Goal: Task Accomplishment & Management: Manage account settings

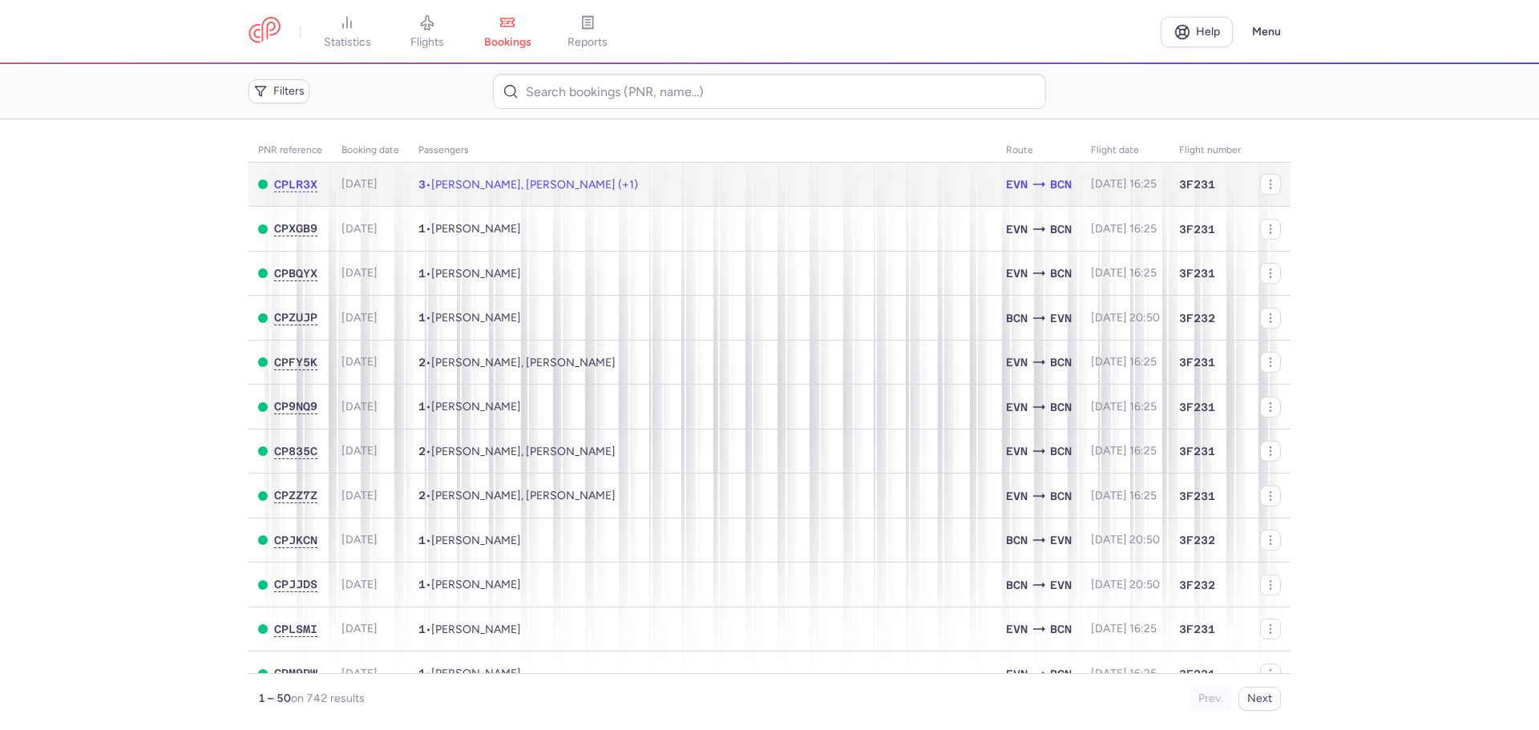
click at [579, 180] on span "Artak ASOIAN, Lilit POGOSIAN (+1)" at bounding box center [534, 185] width 207 height 14
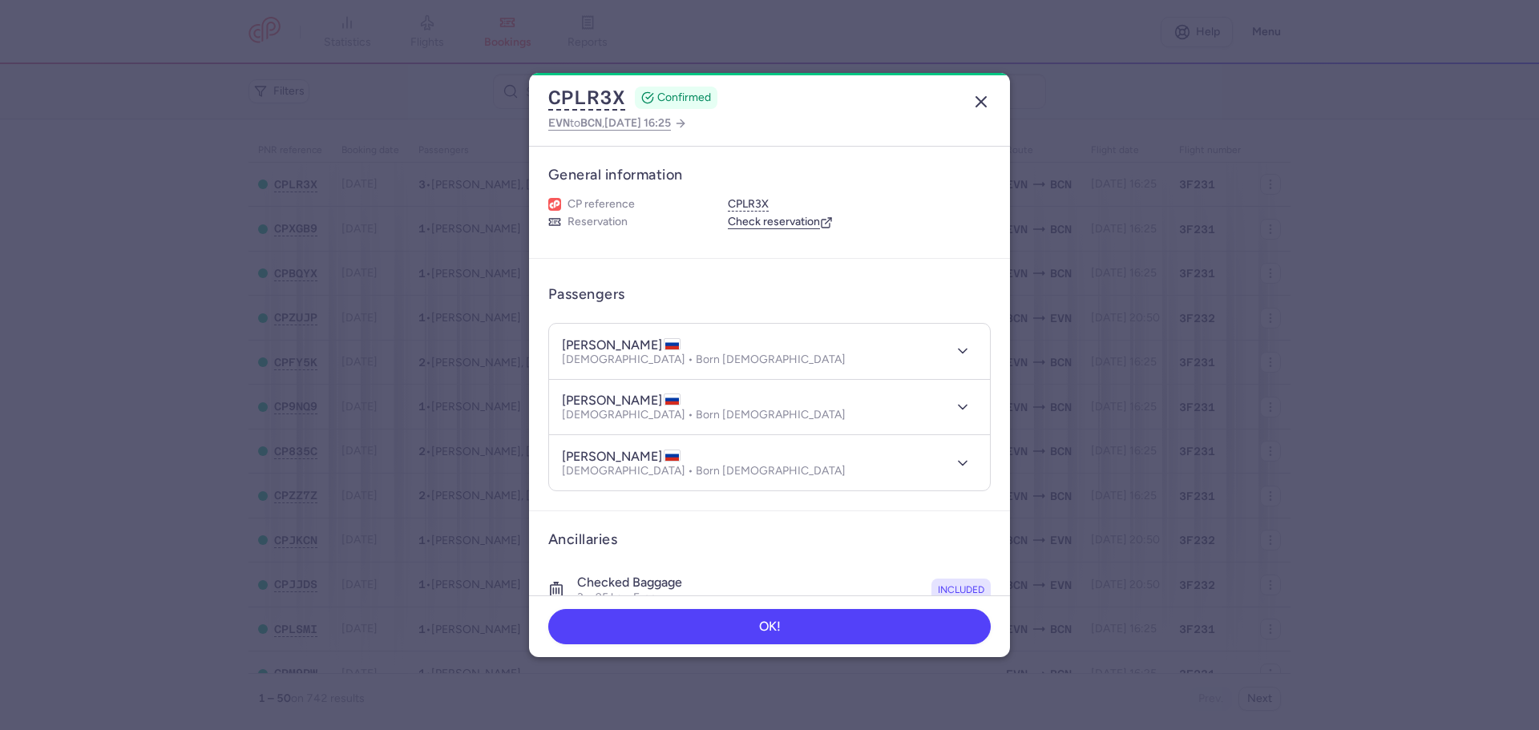
click at [981, 102] on line "button" at bounding box center [982, 102] width 10 height 10
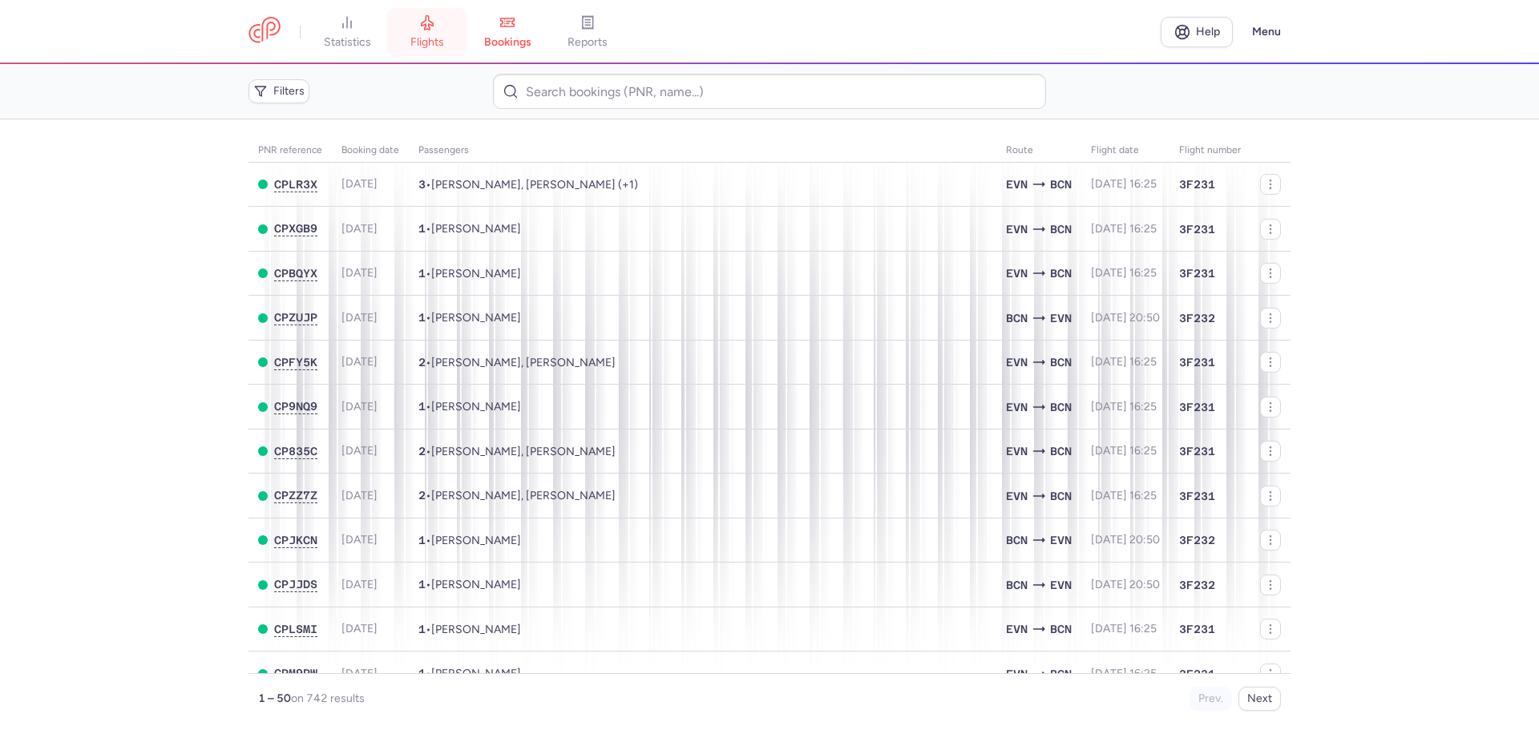
click at [425, 34] on link "flights" at bounding box center [427, 31] width 80 height 35
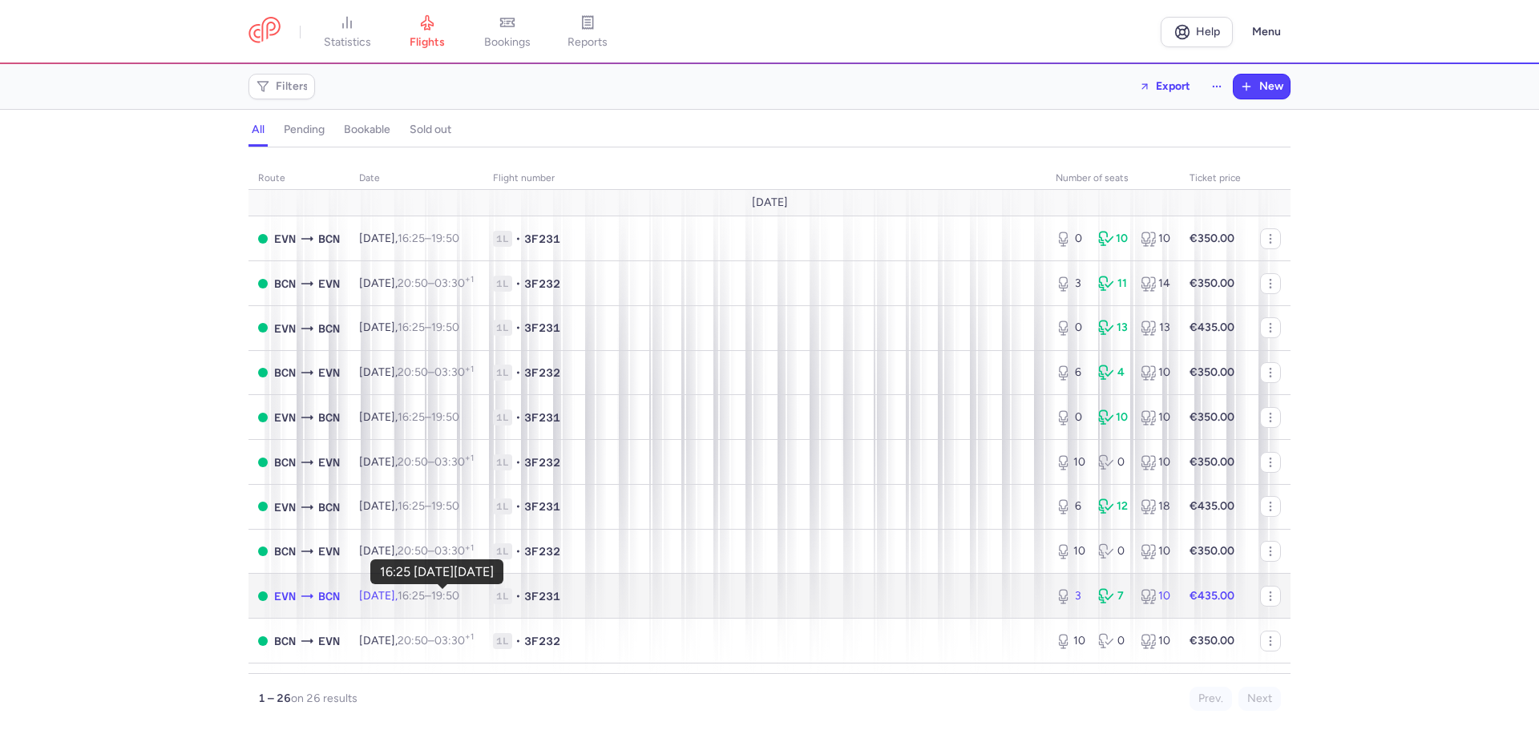
click at [425, 592] on time "16:25" at bounding box center [411, 596] width 27 height 14
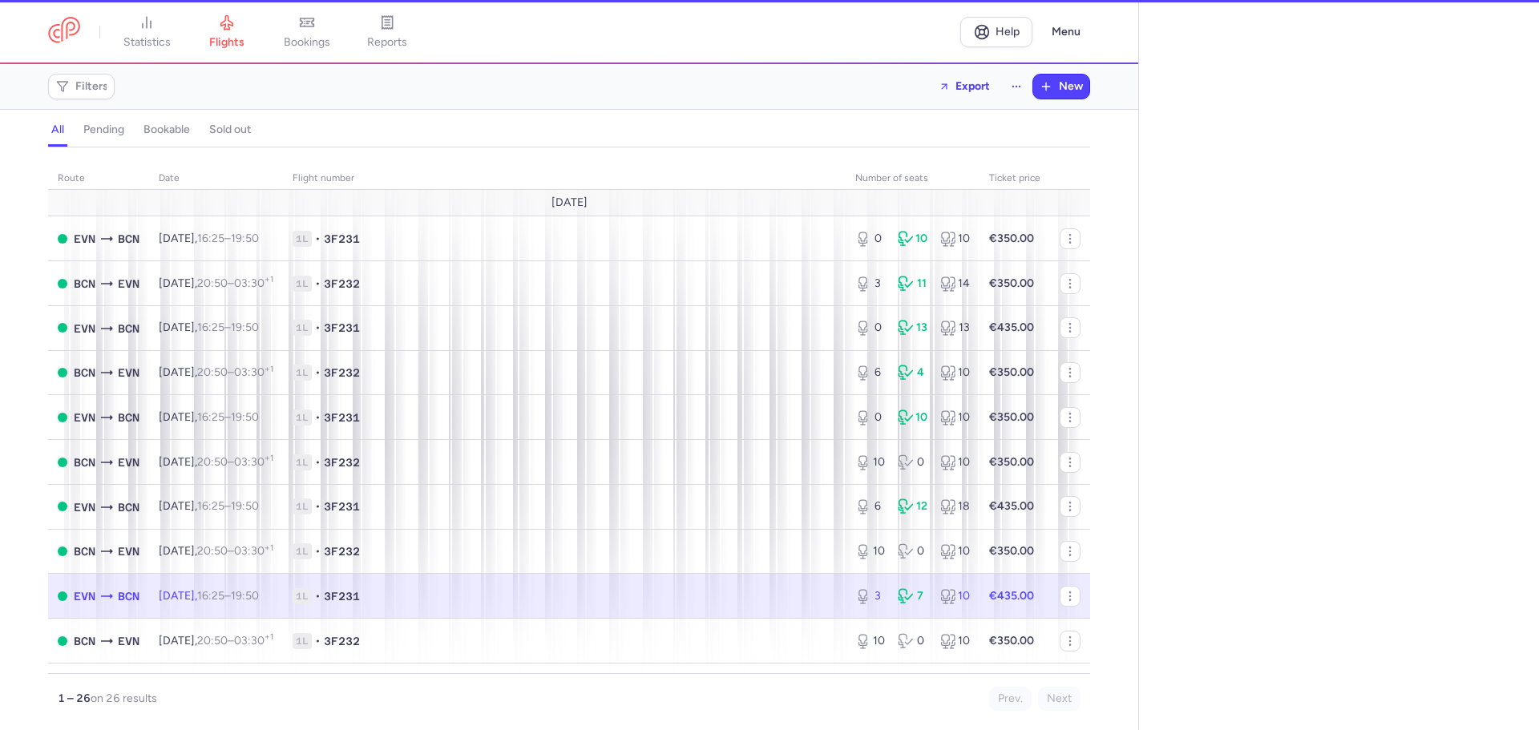
select select "days"
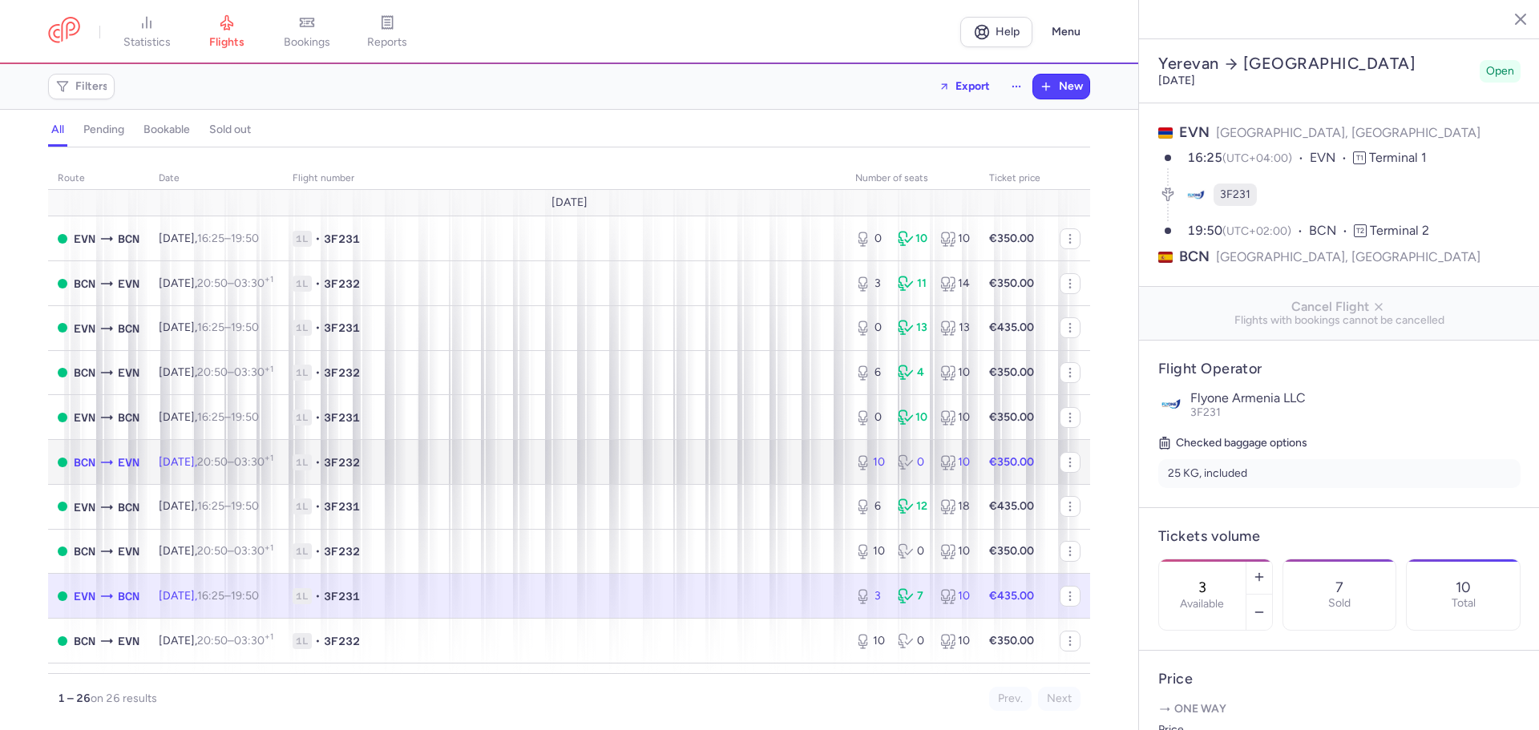
click at [465, 460] on span "1L • 3F232" at bounding box center [565, 463] width 544 height 16
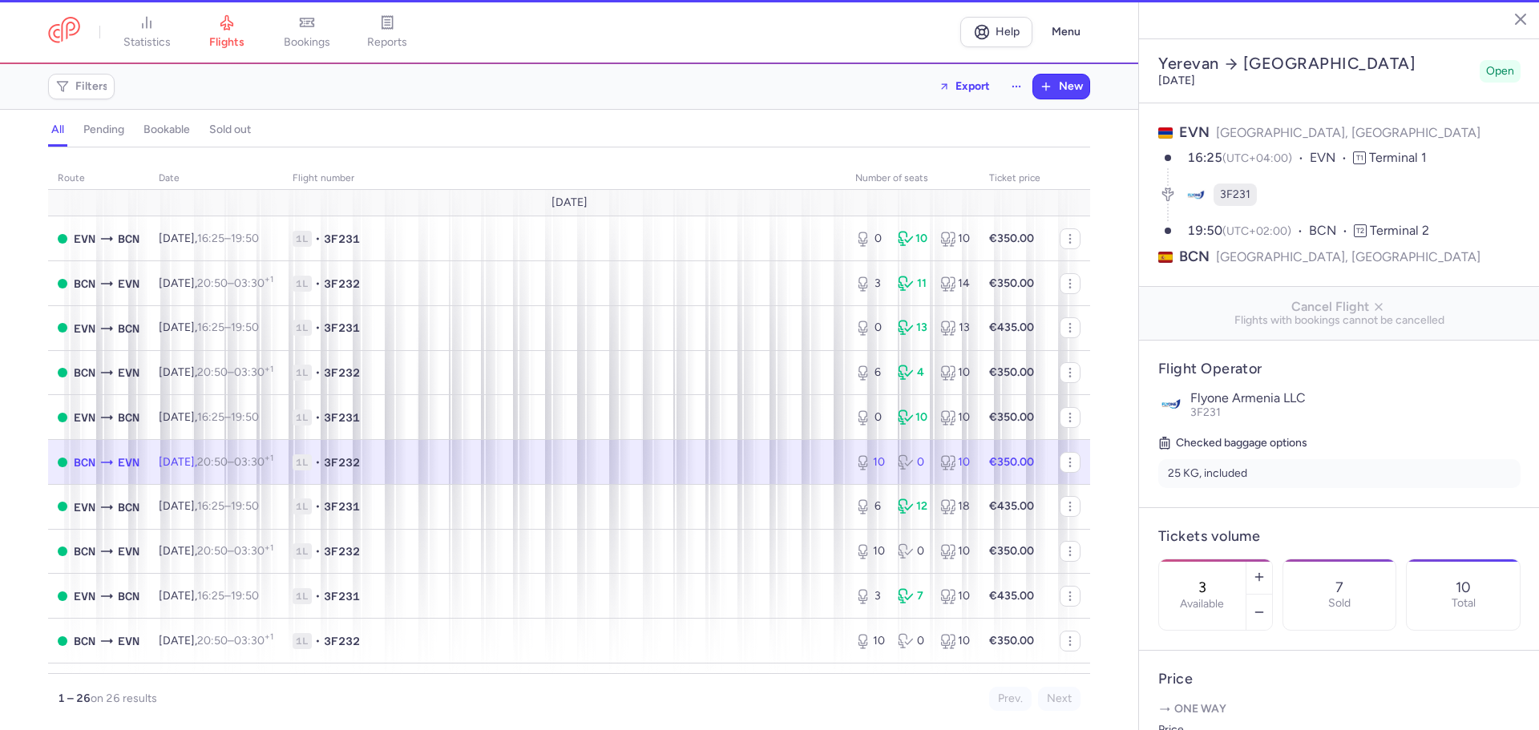
type input "10"
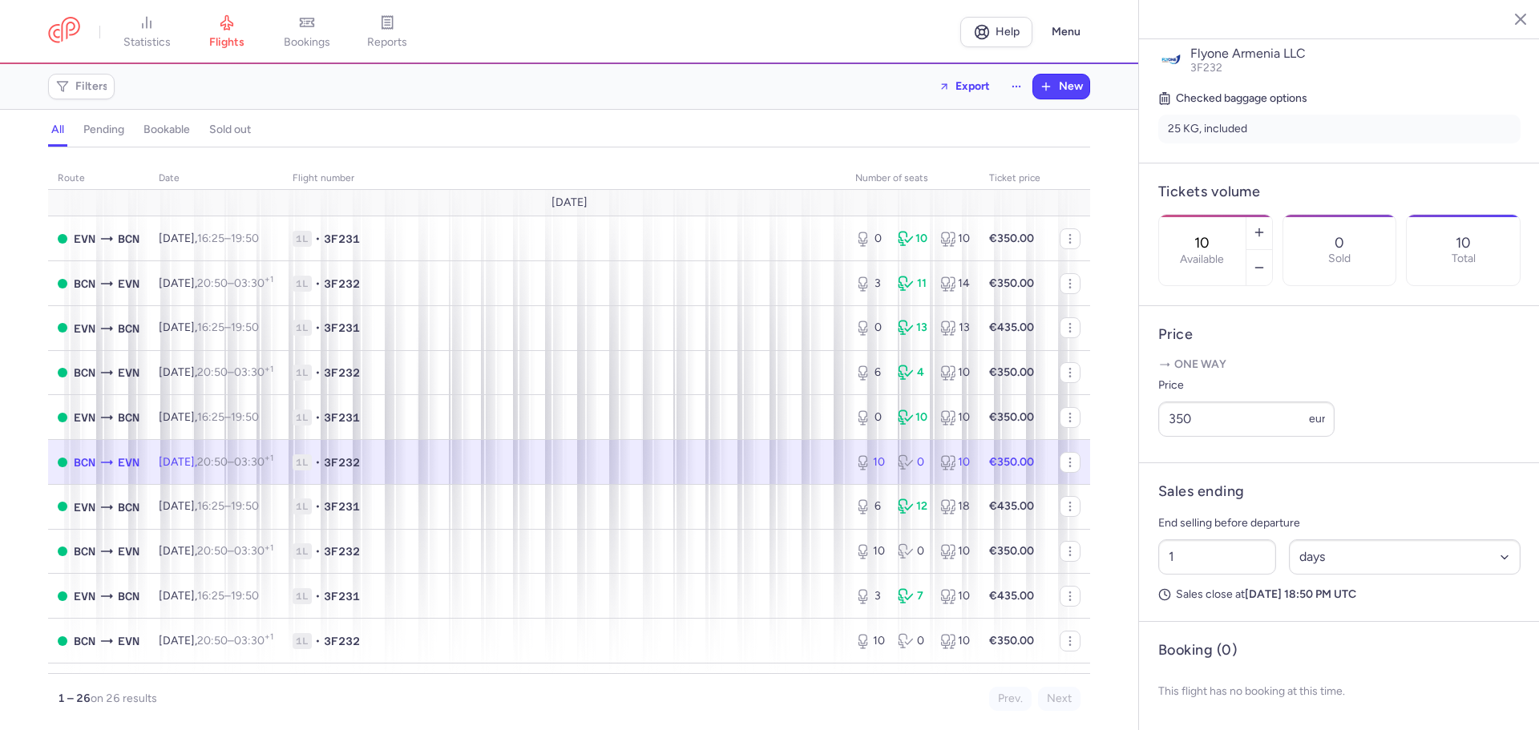
scroll to position [374, 0]
click at [1183, 423] on input "350" at bounding box center [1247, 419] width 176 height 35
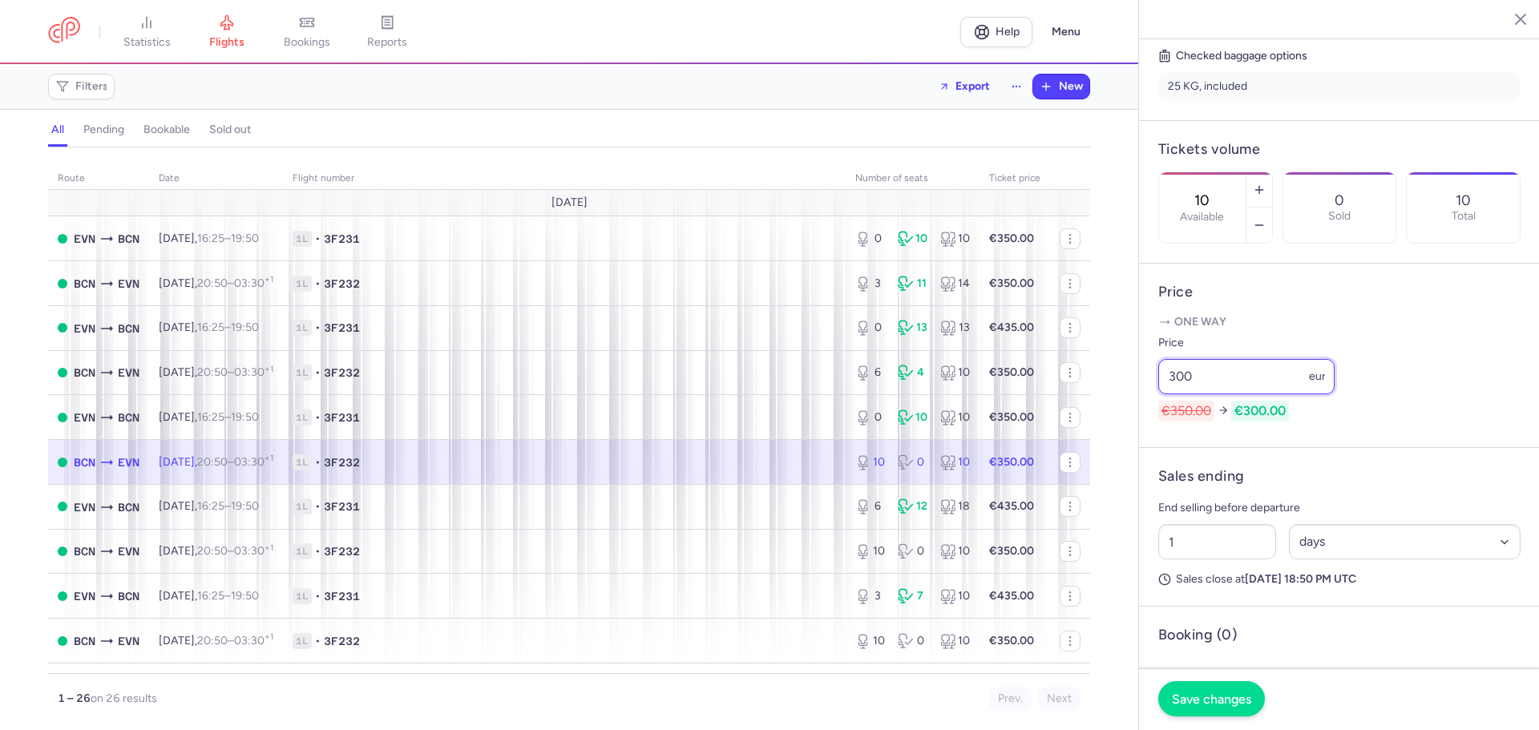
type input "300"
click at [1223, 698] on span "Save changes" at bounding box center [1211, 699] width 79 height 14
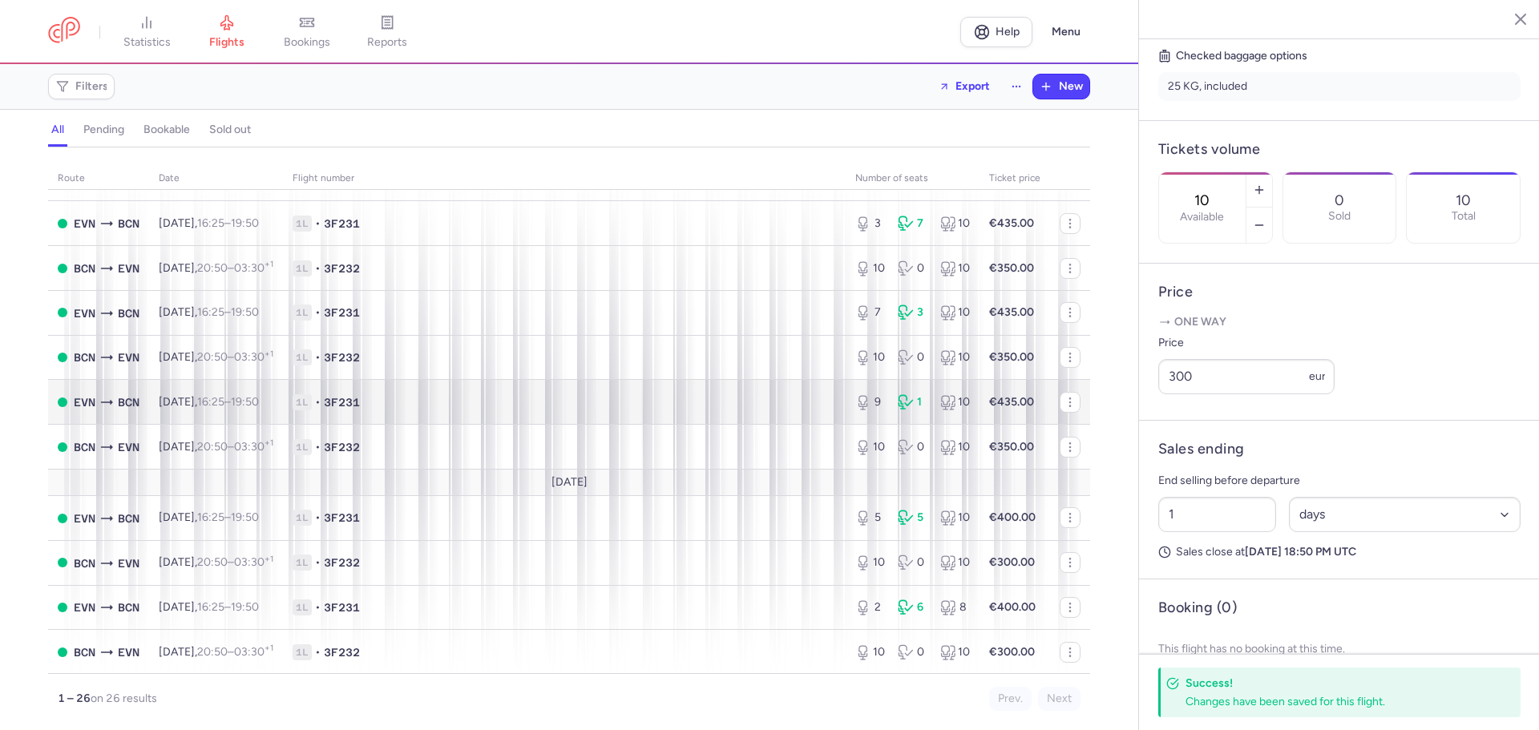
scroll to position [401, 0]
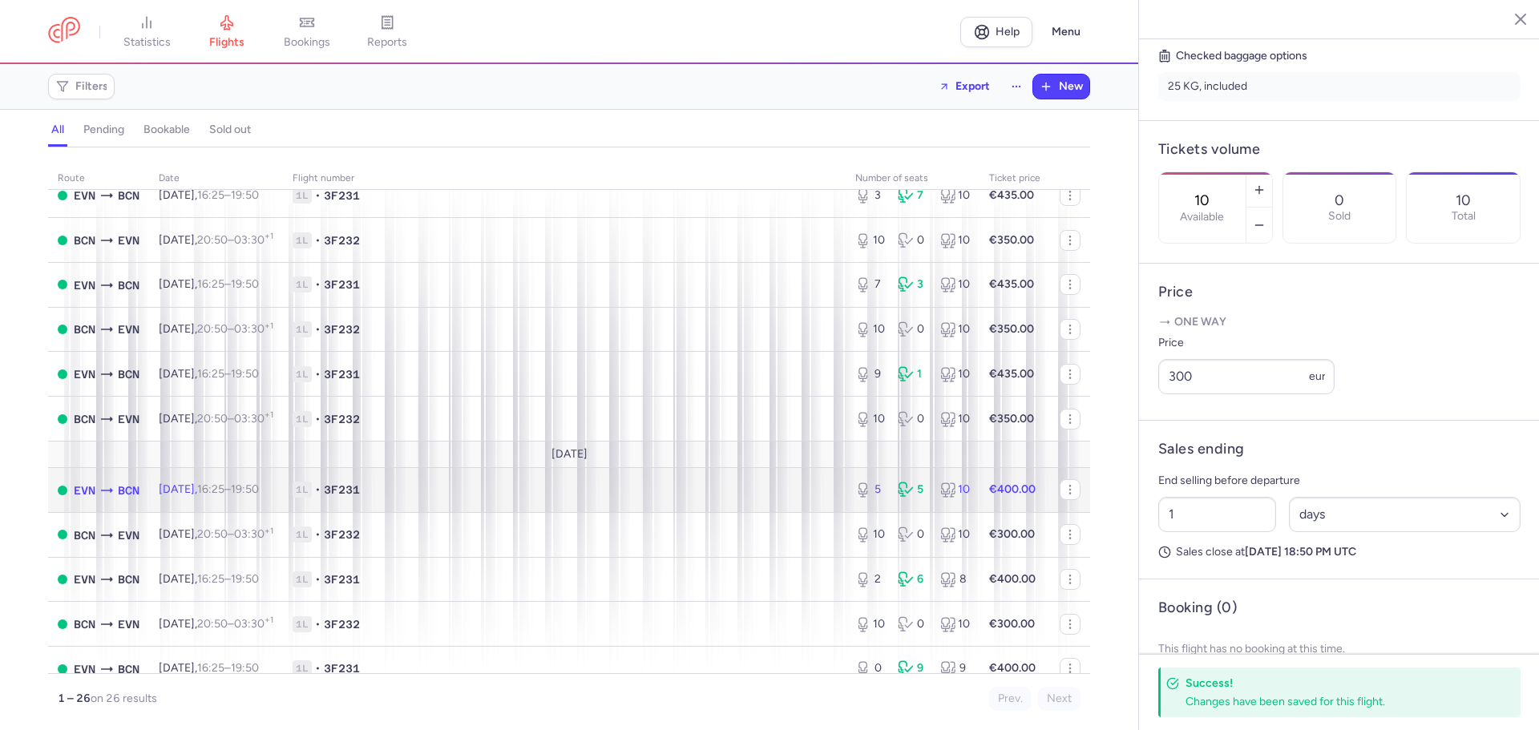
click at [526, 487] on span "1L • 3F231" at bounding box center [565, 490] width 544 height 16
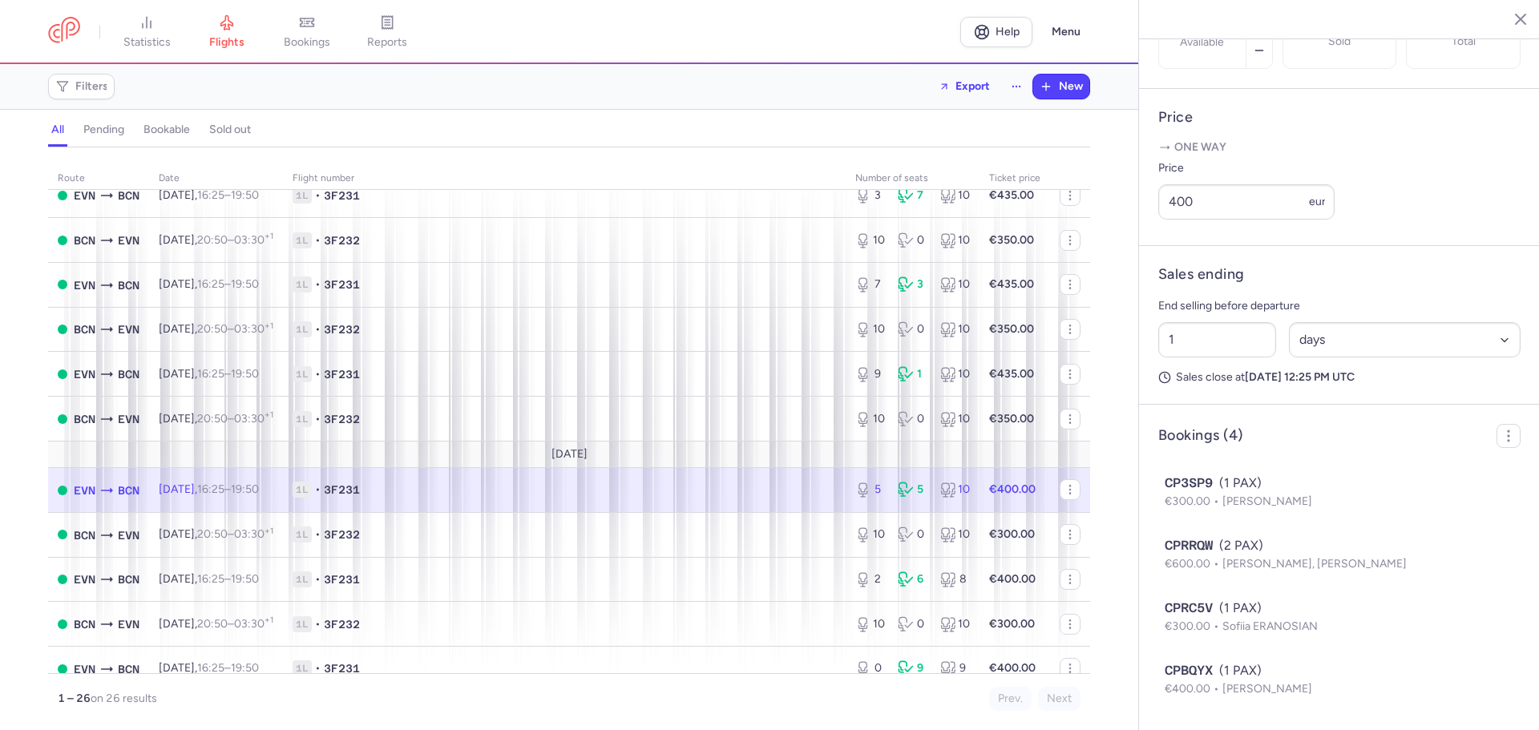
scroll to position [605, 0]
click at [588, 581] on span "1L • 3F231" at bounding box center [565, 580] width 544 height 16
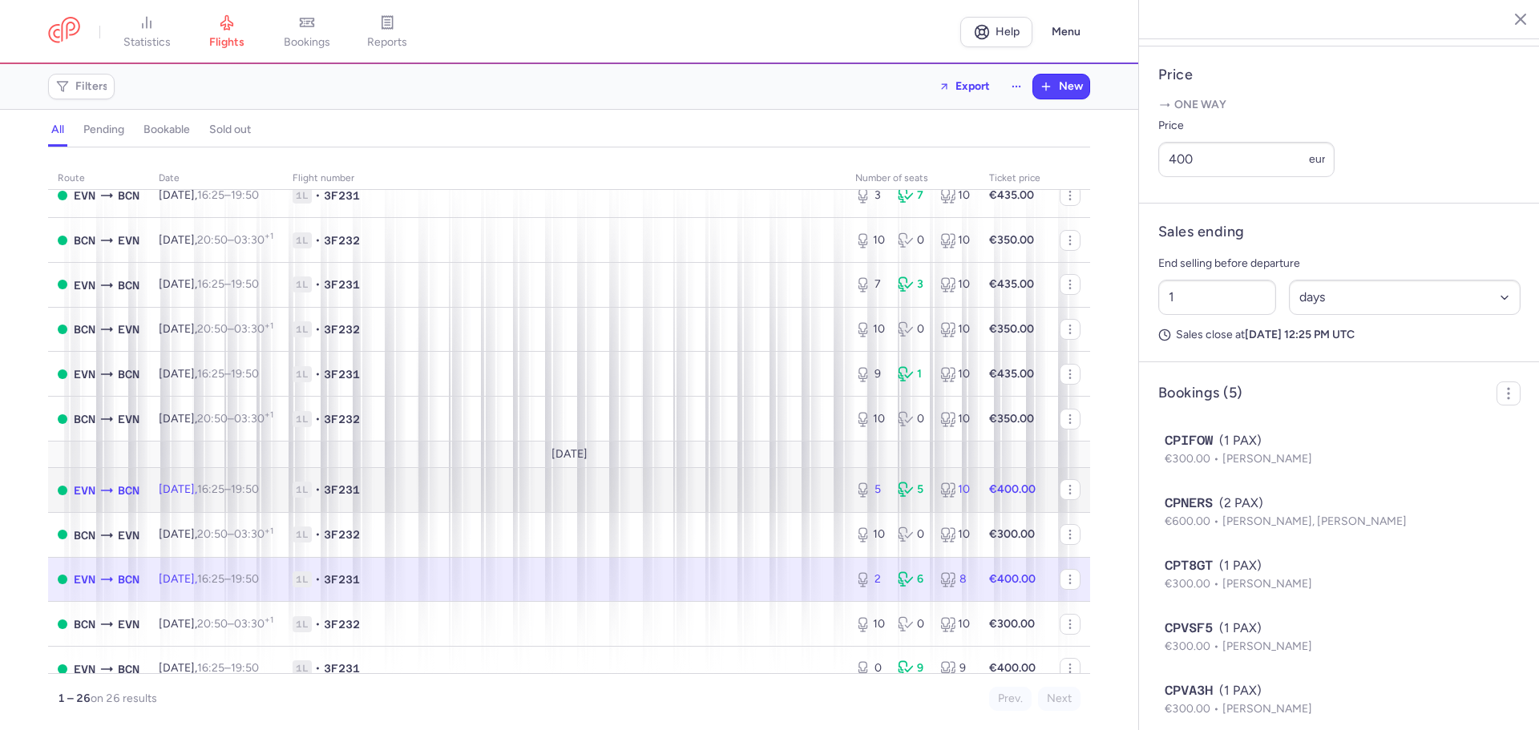
click at [617, 486] on span "1L • 3F231" at bounding box center [565, 490] width 544 height 16
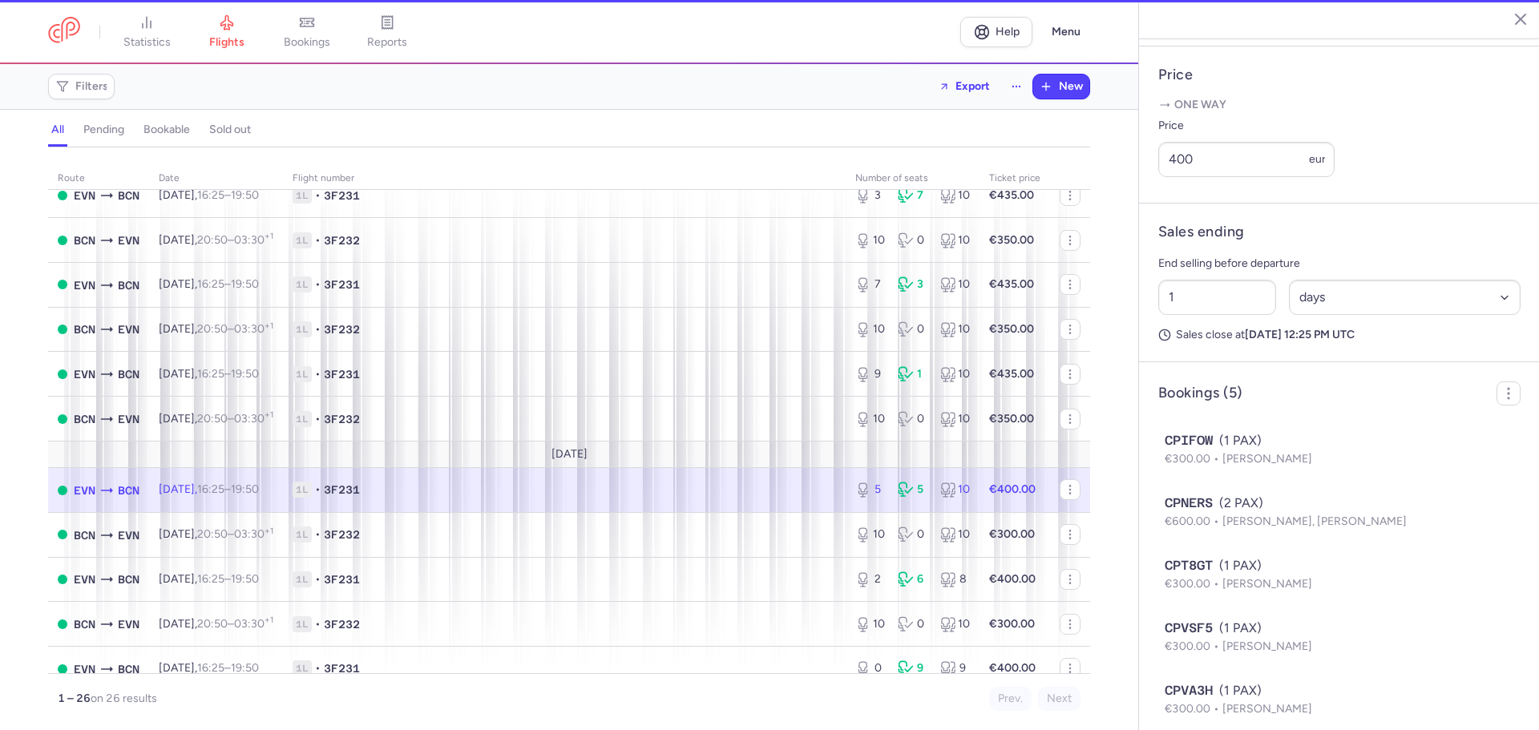
type input "5"
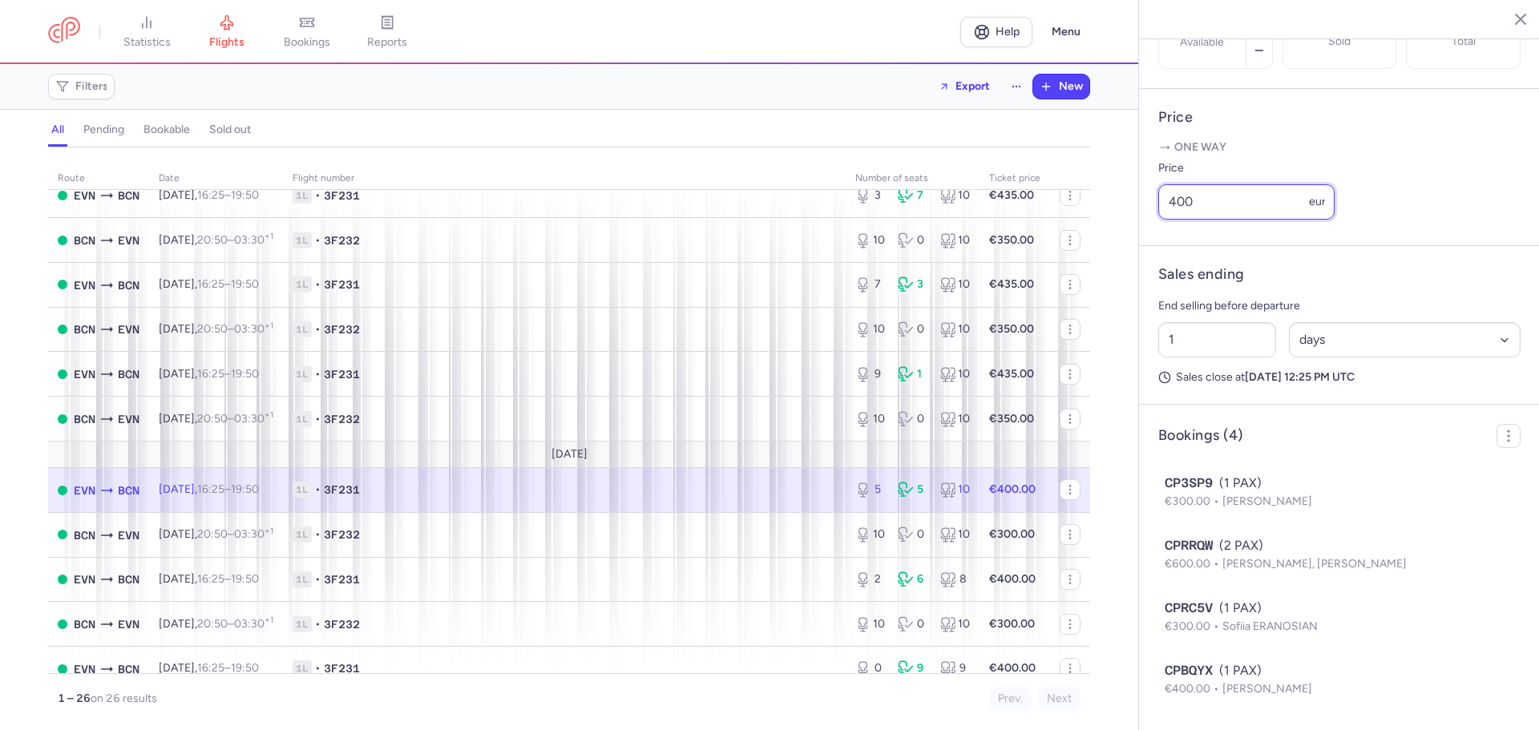
drag, startPoint x: 1180, startPoint y: 204, endPoint x: 1194, endPoint y: 204, distance: 13.6
click at [1194, 204] on input "400" at bounding box center [1247, 201] width 176 height 35
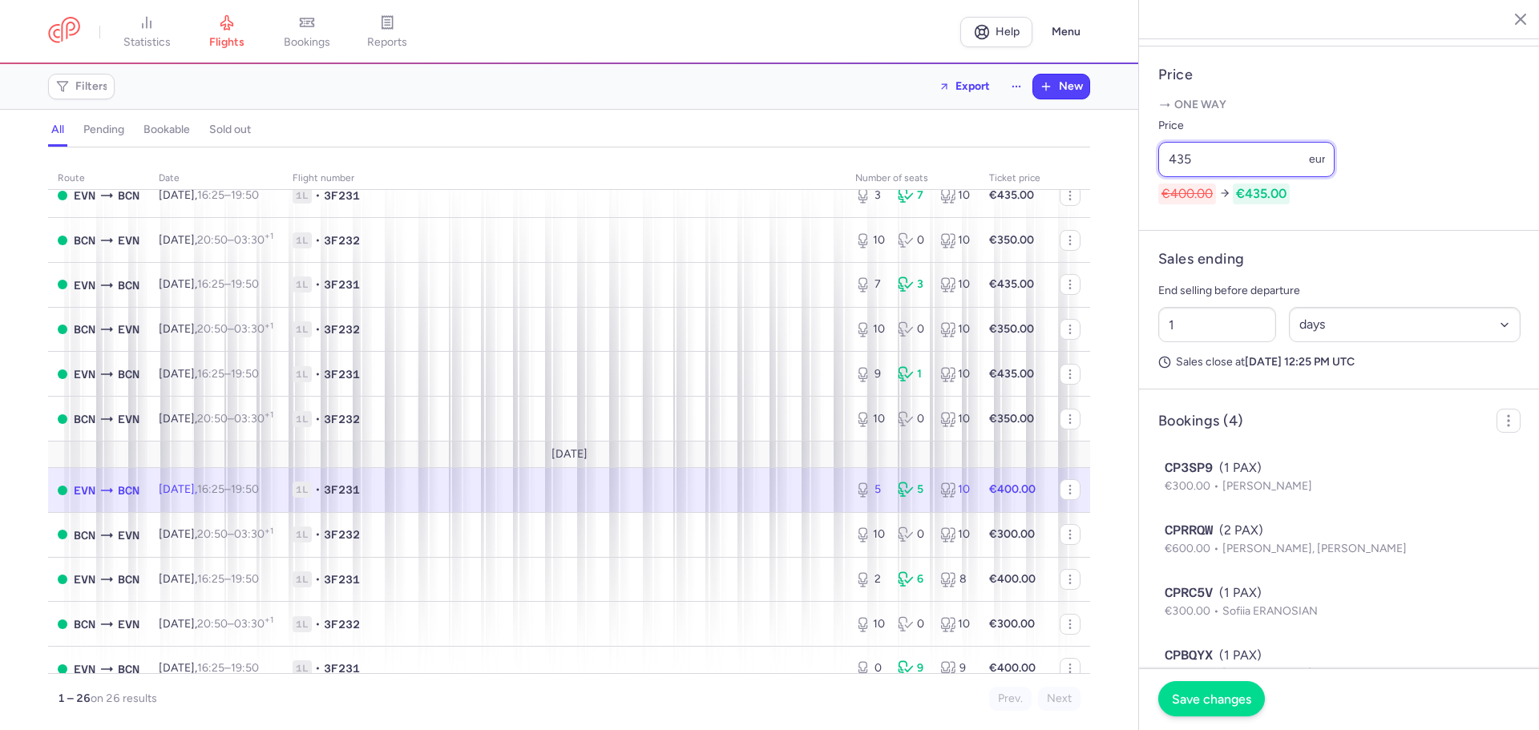
type input "435"
click at [1219, 692] on span "Save changes" at bounding box center [1211, 699] width 79 height 14
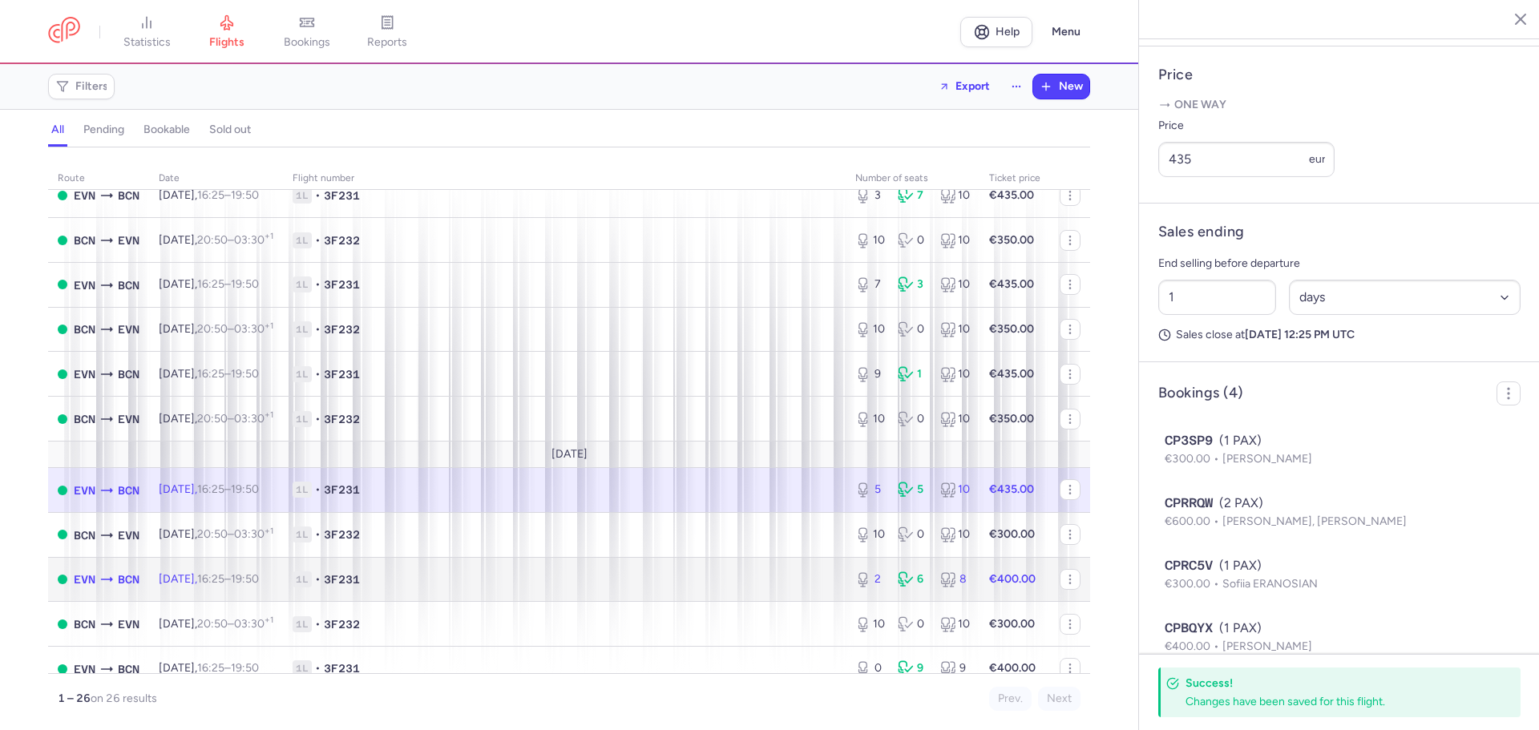
click at [701, 575] on span "1L • 3F231" at bounding box center [565, 580] width 544 height 16
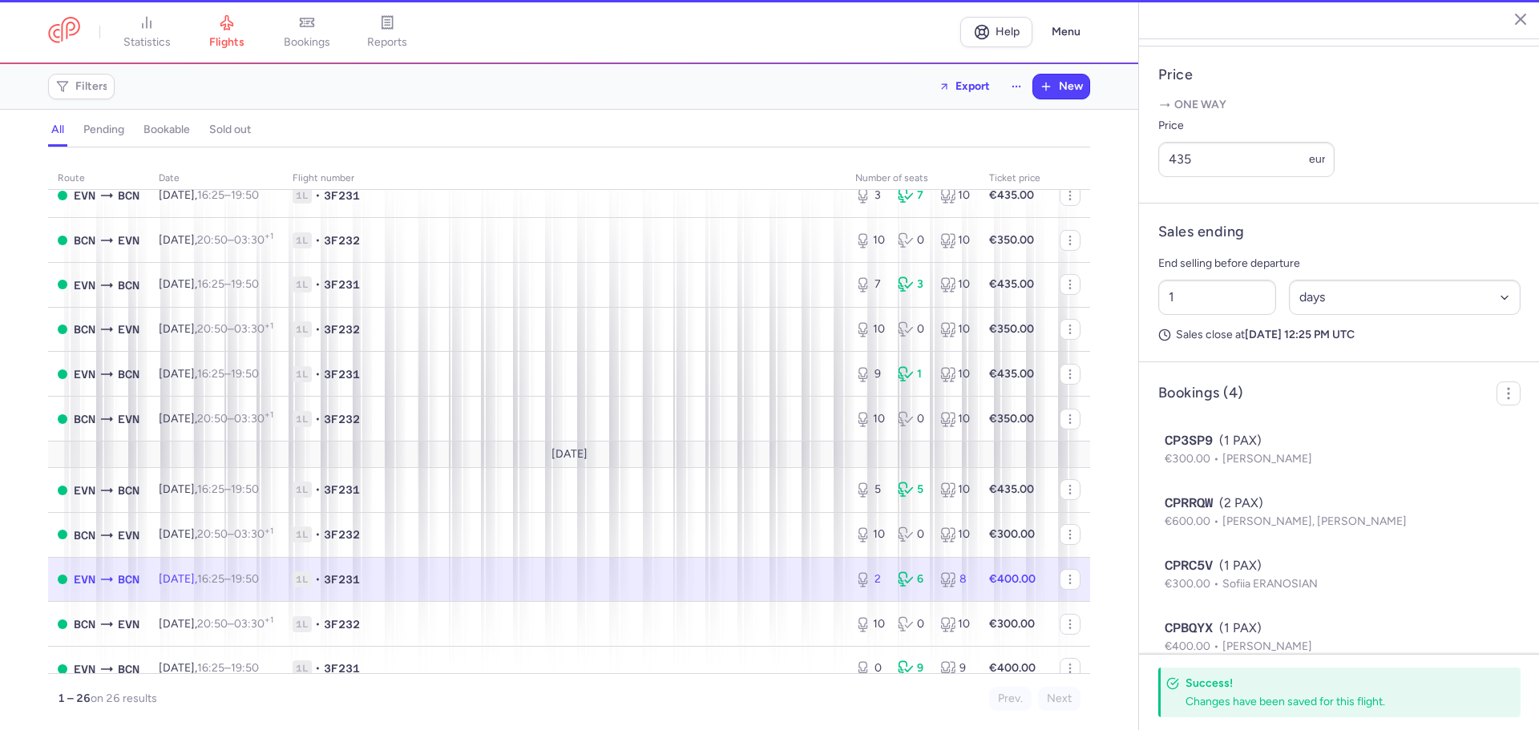
type input "2"
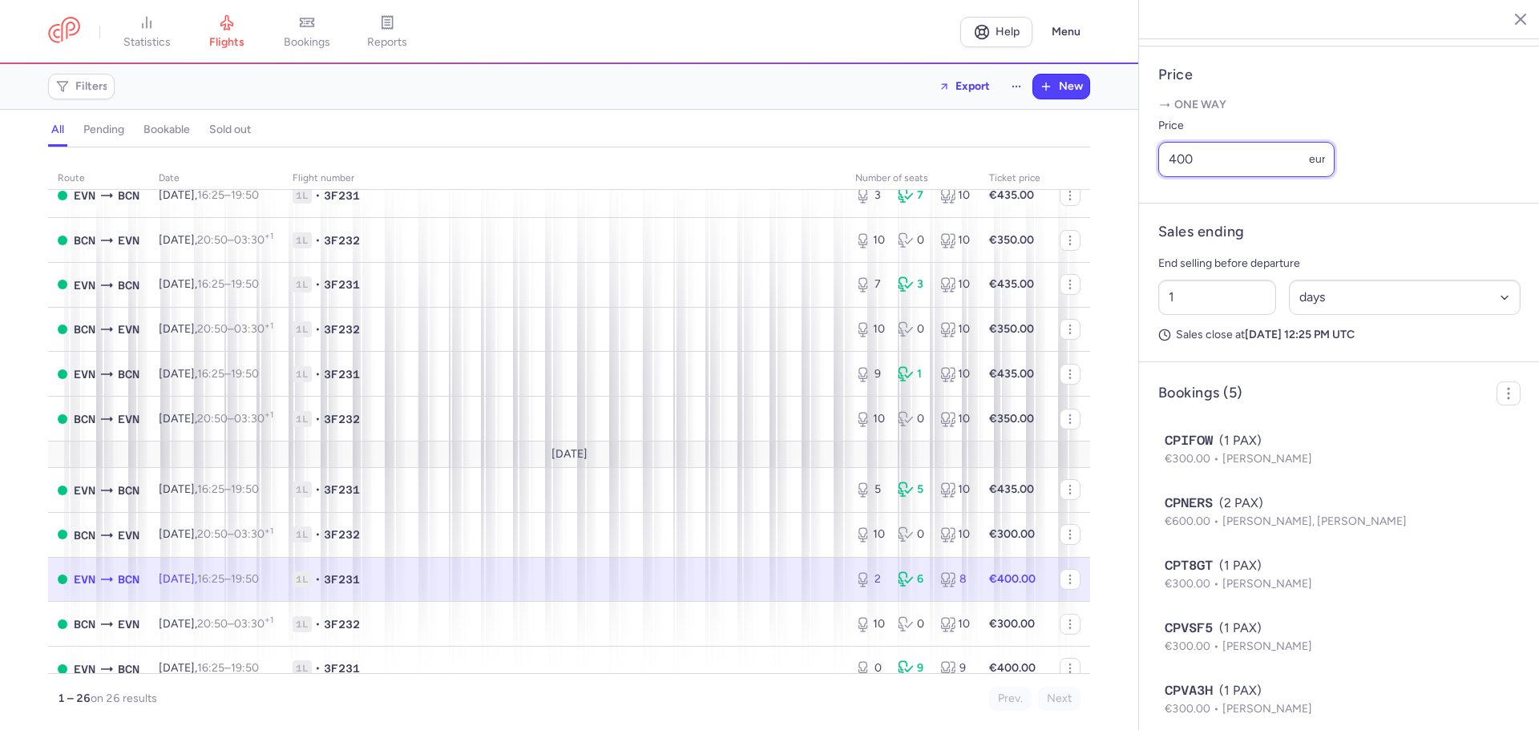
drag, startPoint x: 1178, startPoint y: 205, endPoint x: 1192, endPoint y: 205, distance: 14.4
click at [1192, 177] on input "400" at bounding box center [1247, 159] width 176 height 35
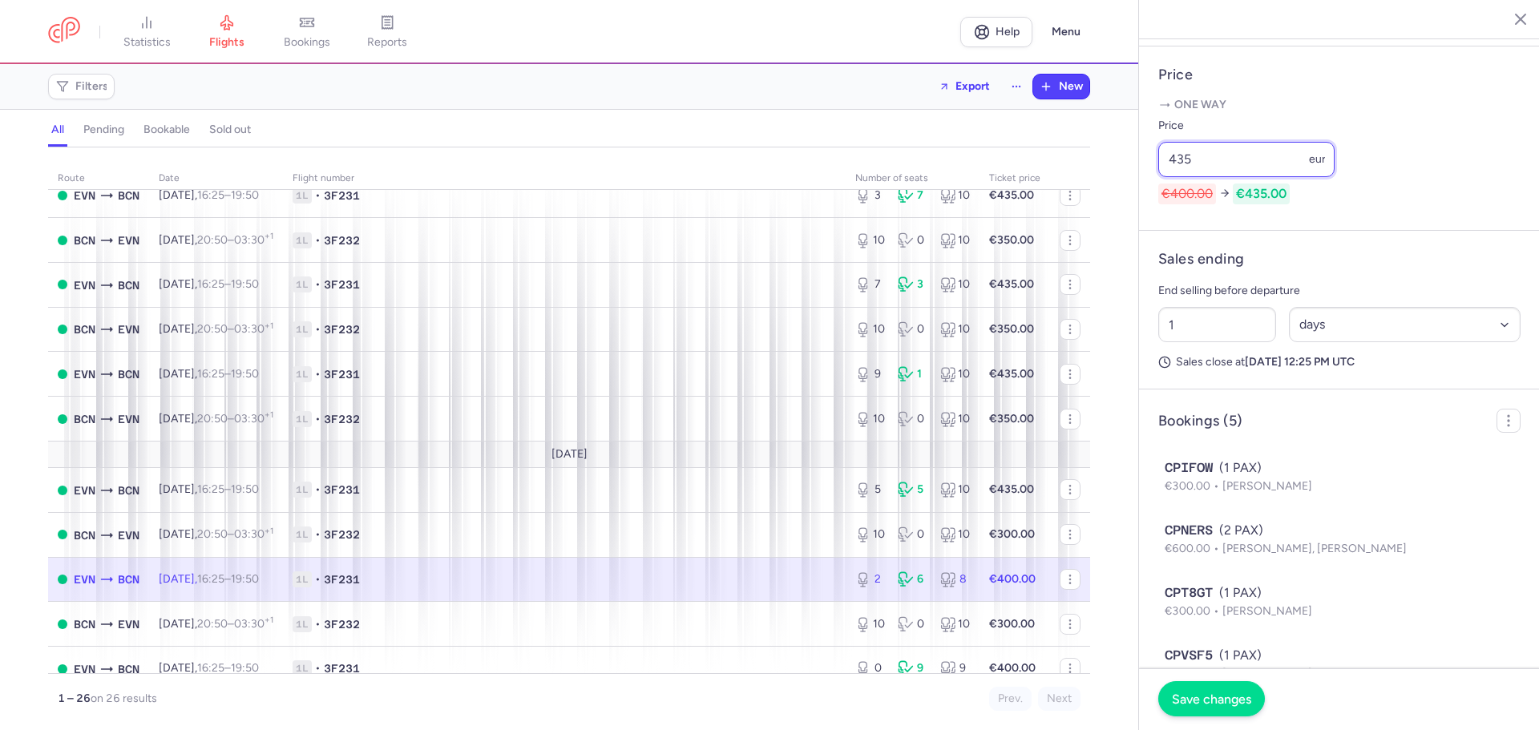
type input "435"
click at [1223, 693] on span "Save changes" at bounding box center [1211, 699] width 79 height 14
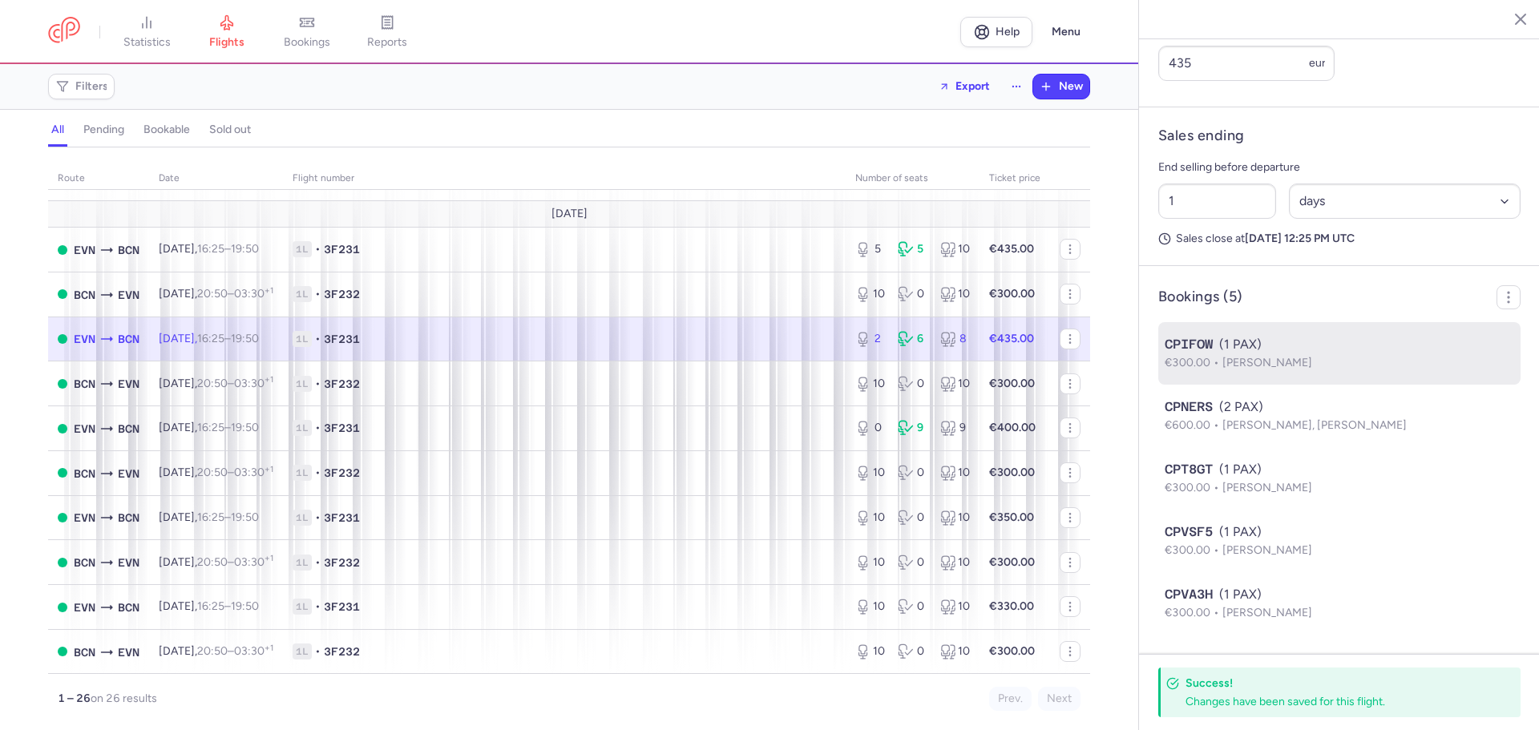
scroll to position [743, 0]
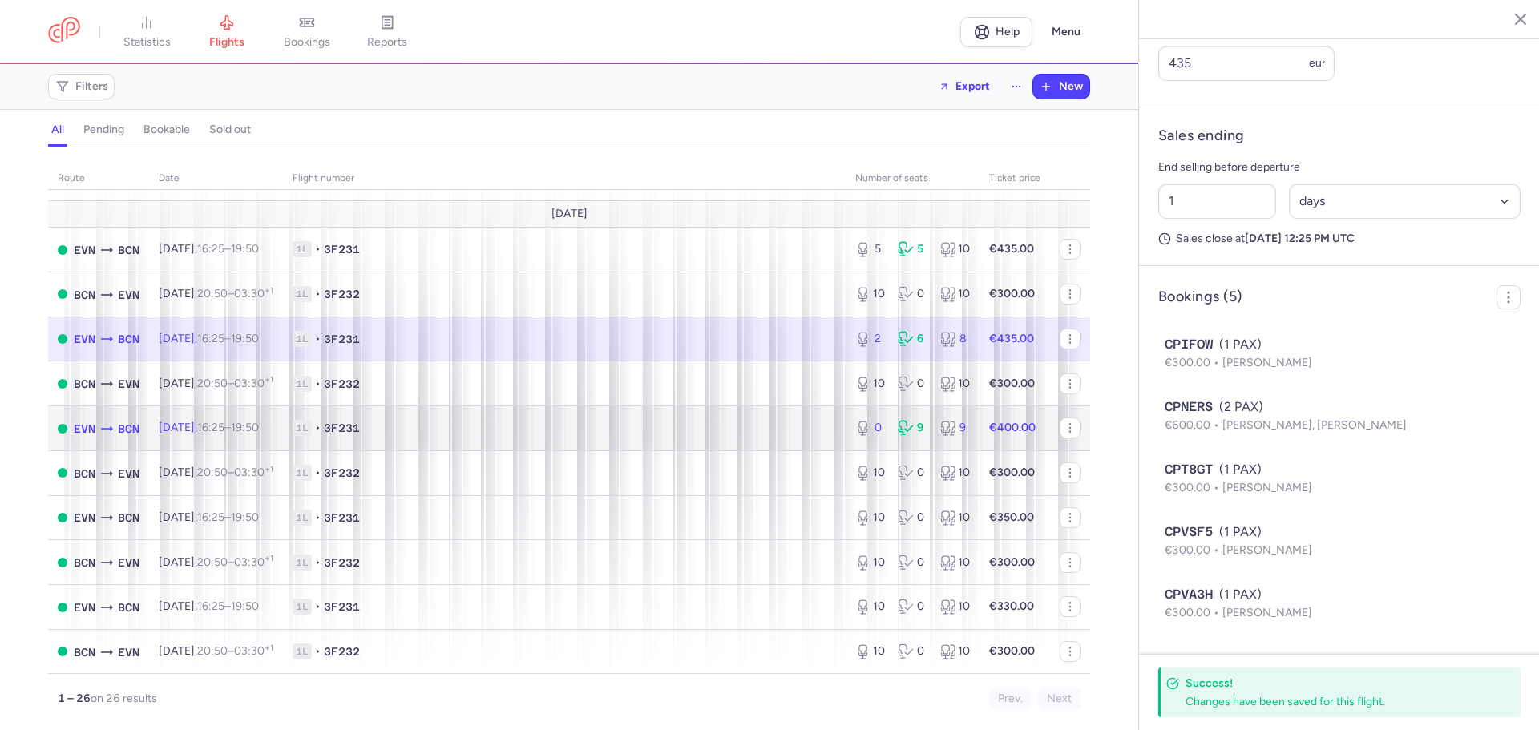
click at [497, 428] on span "1L • 3F231" at bounding box center [565, 428] width 544 height 16
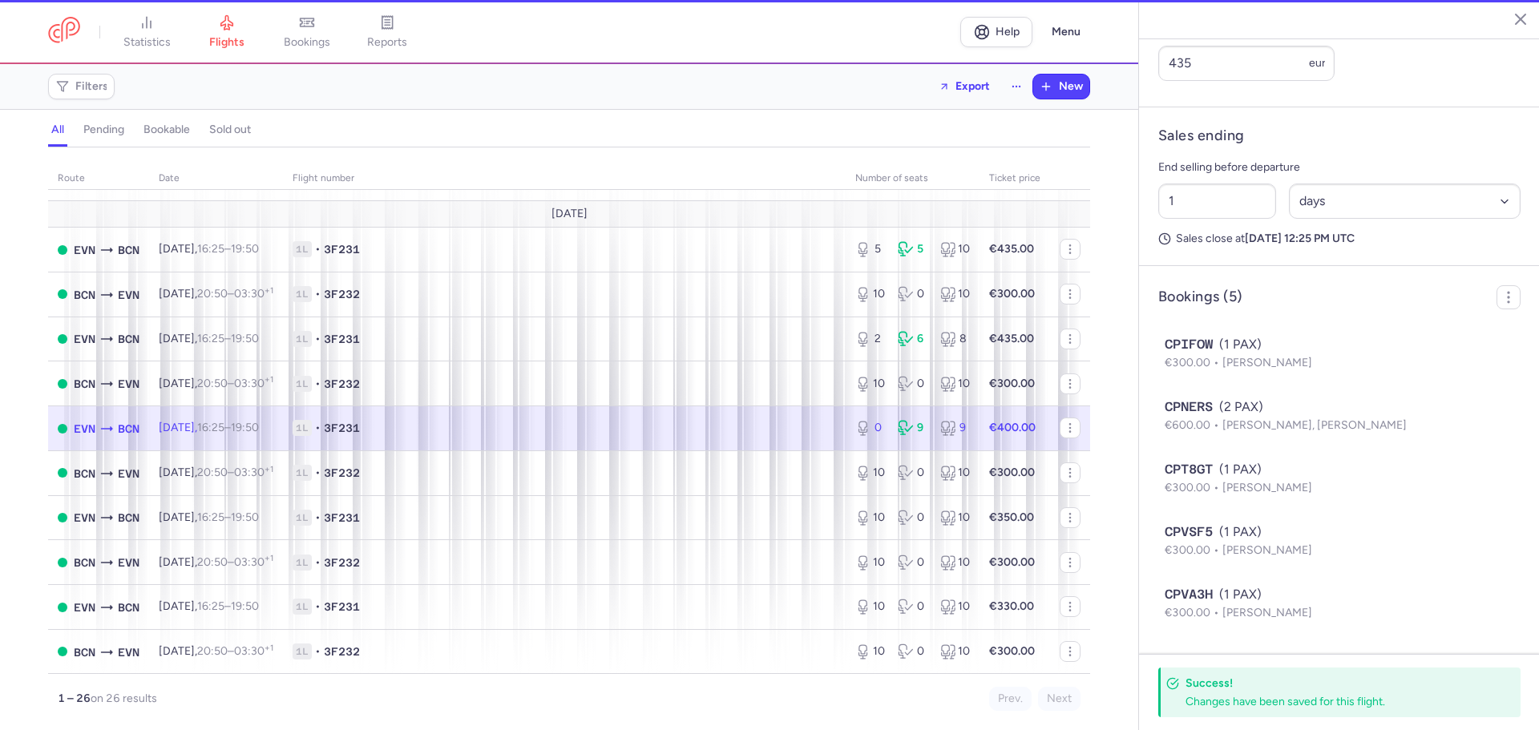
type input "0"
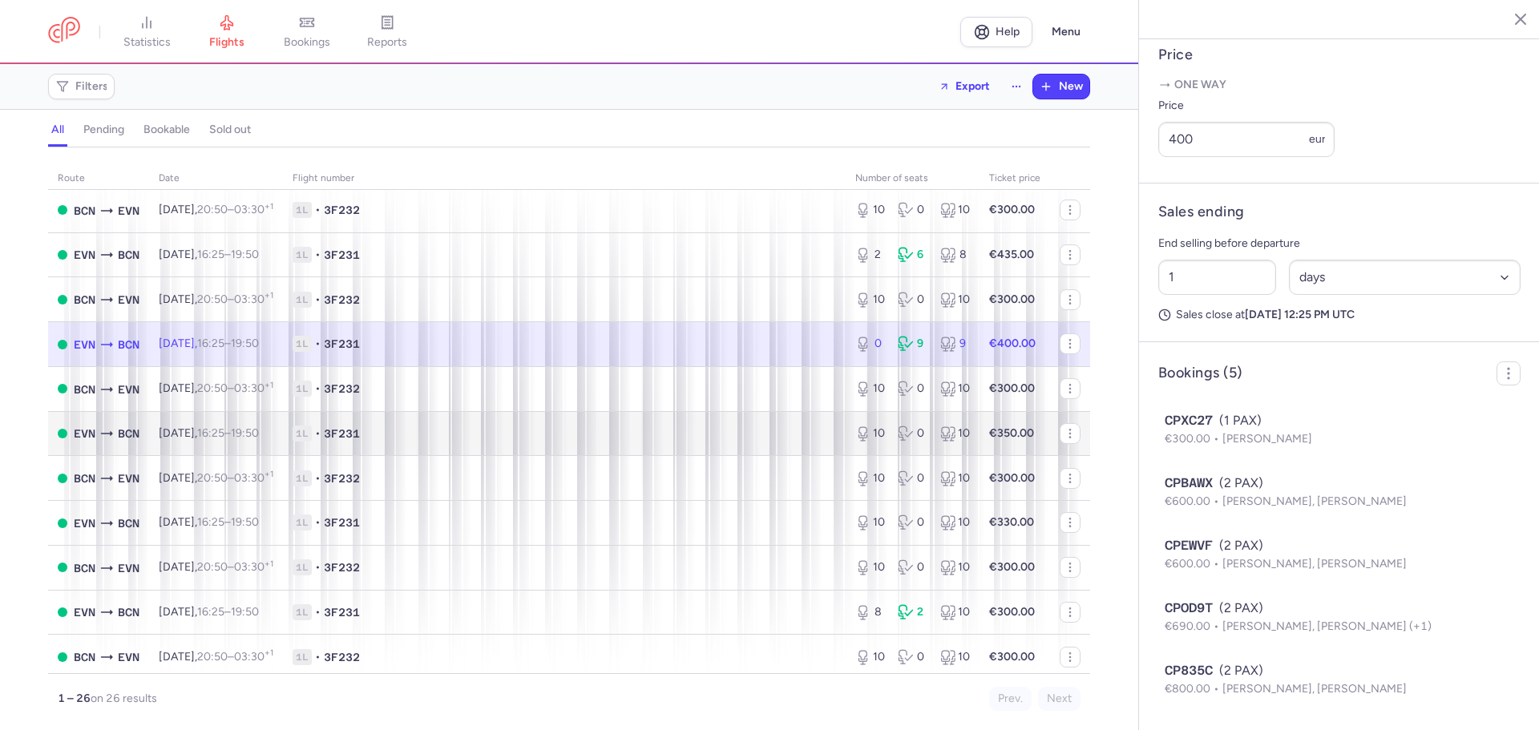
scroll to position [731, 0]
